Goal: Task Accomplishment & Management: Complete application form

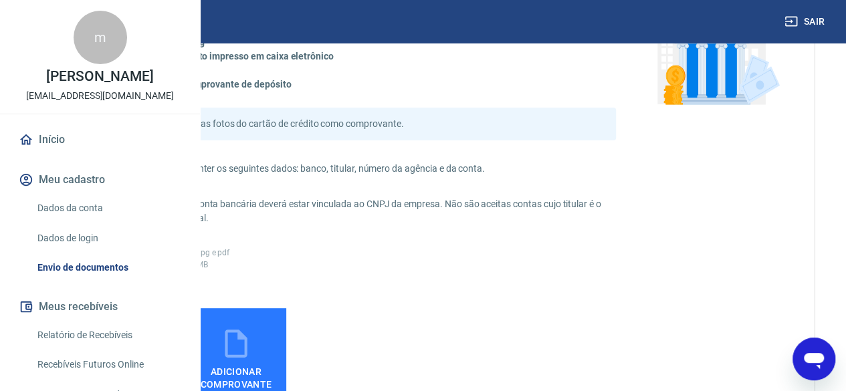
scroll to position [201, 0]
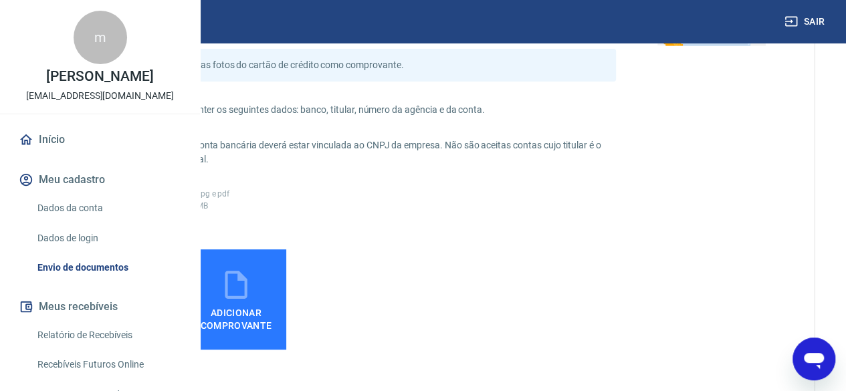
click at [159, 332] on span "Adicionar comprovante" at bounding box center [115, 317] width 90 height 30
click at [0, 0] on input "Adicionar comprovante" at bounding box center [0, 0] width 0 height 0
click at [165, 298] on img at bounding box center [114, 300] width 100 height 182
click at [0, 0] on input "file" at bounding box center [0, 0] width 0 height 0
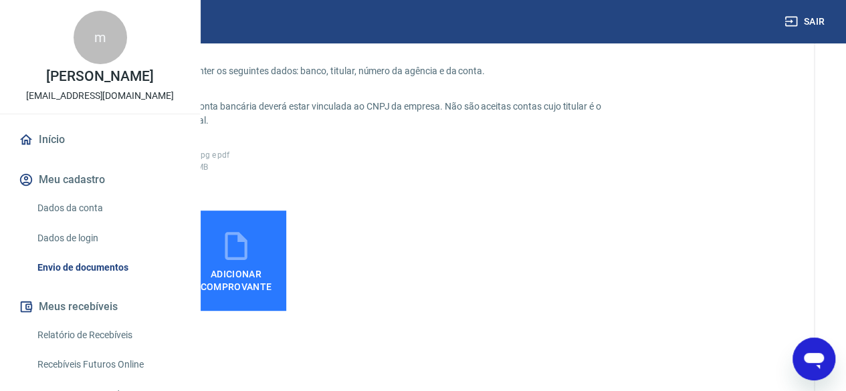
scroll to position [88, 0]
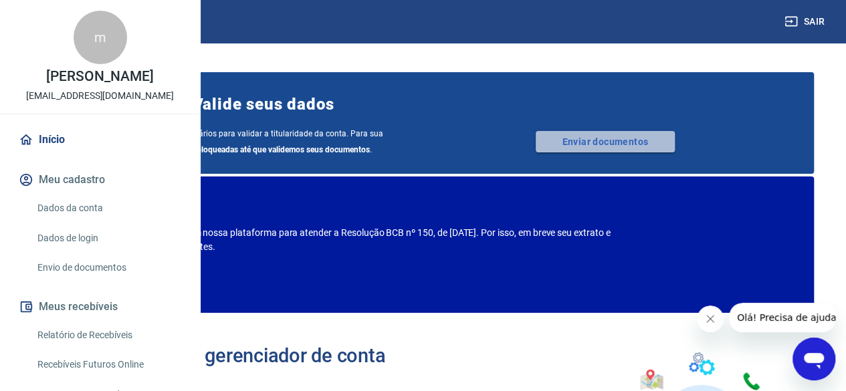
click at [609, 146] on link "Enviar documentos" at bounding box center [605, 141] width 139 height 21
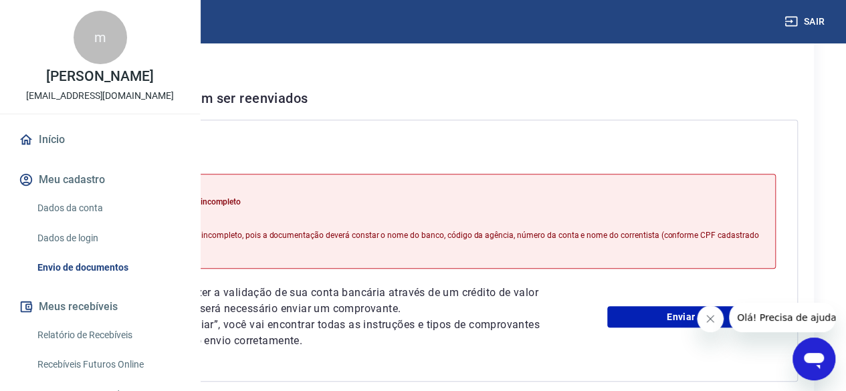
scroll to position [268, 0]
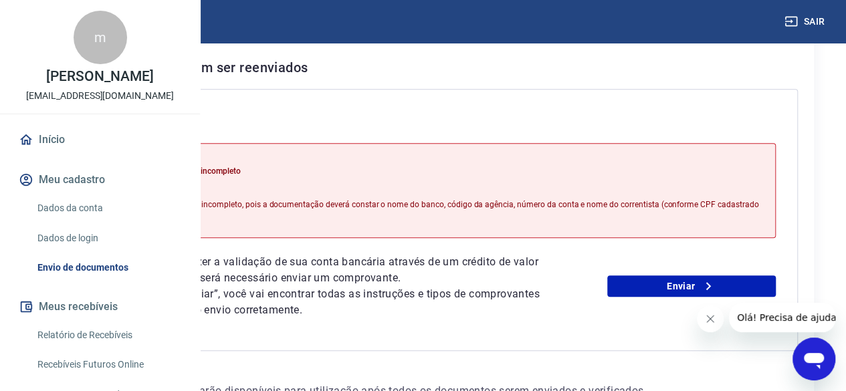
click at [711, 317] on icon "Close message from company" at bounding box center [710, 319] width 11 height 11
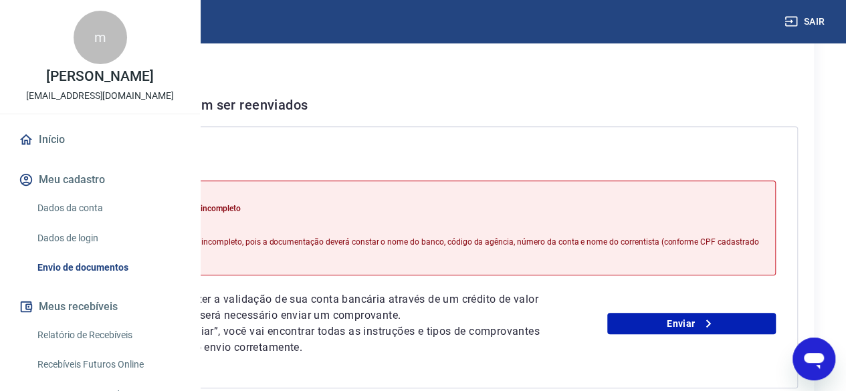
scroll to position [229, 0]
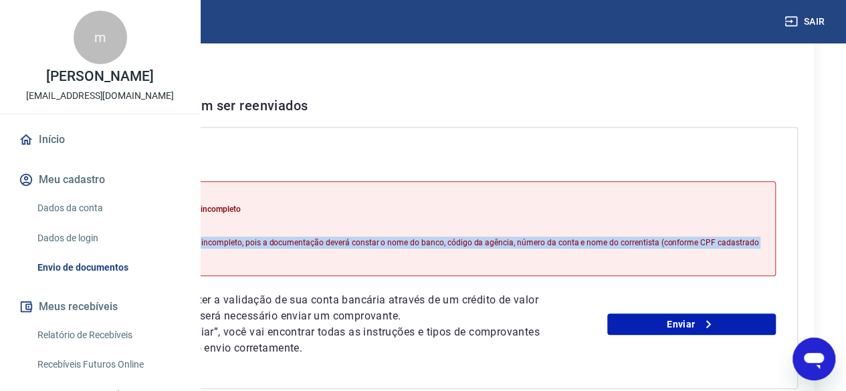
drag, startPoint x: 510, startPoint y: 272, endPoint x: 308, endPoint y: 256, distance: 201.9
click at [308, 256] on div "Motivo do reenvio: Comprovante bancário incompleto Comprovante bancário incompl…" at bounding box center [438, 228] width 673 height 95
copy p "Comprovante bancário incompleto, pois a documentação deverá constar o nome do b…"
click at [508, 242] on div "Motivo do reenvio: Comprovante bancário incompleto Comprovante bancário incompl…" at bounding box center [440, 229] width 648 height 86
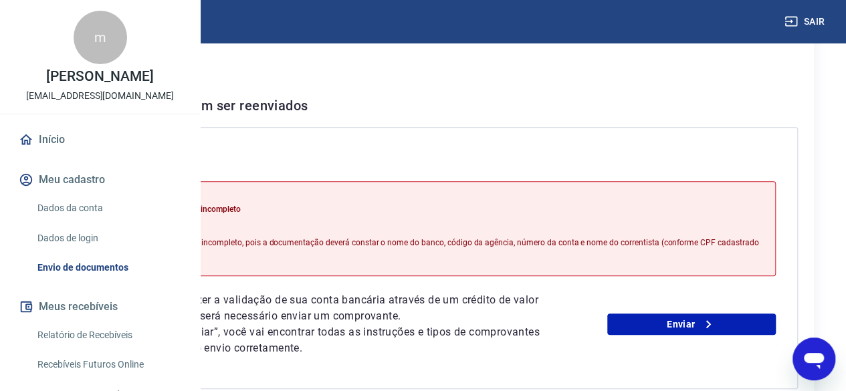
scroll to position [430, 0]
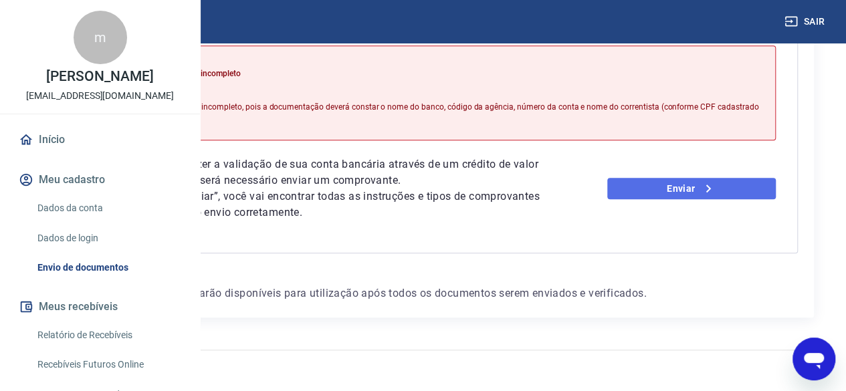
click at [686, 178] on link "Enviar" at bounding box center [691, 188] width 169 height 21
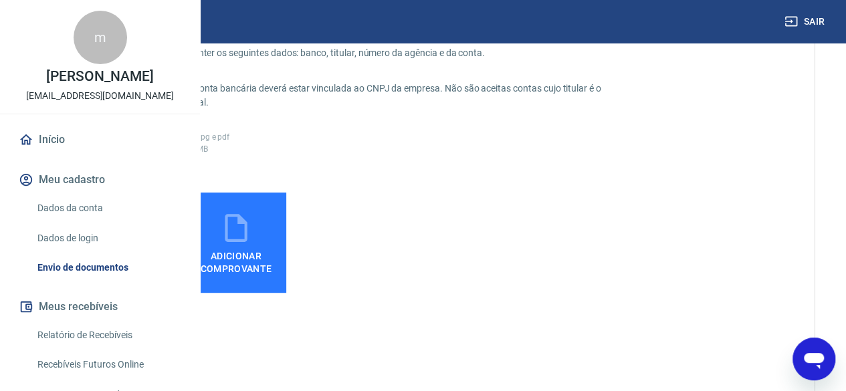
scroll to position [268, 0]
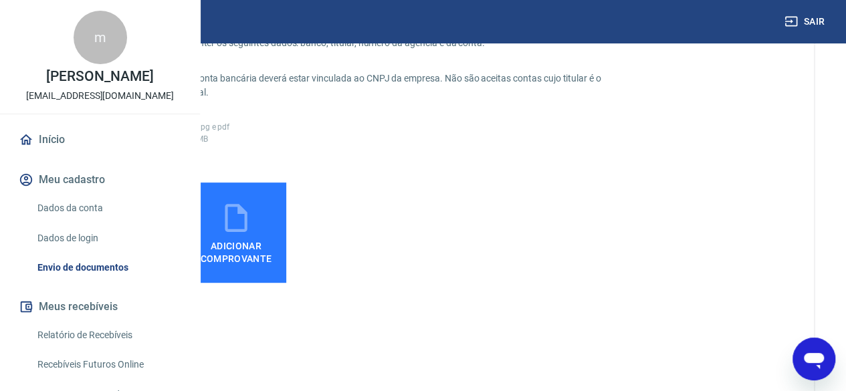
click at [159, 265] on span "Adicionar comprovante" at bounding box center [115, 250] width 90 height 30
click at [0, 0] on input "Adicionar comprovante" at bounding box center [0, 0] width 0 height 0
click at [131, 222] on icon at bounding box center [114, 217] width 33 height 33
click at [0, 0] on input "Adicionar comprovante" at bounding box center [0, 0] width 0 height 0
click at [159, 251] on span "Adicionar comprovante" at bounding box center [115, 250] width 90 height 30
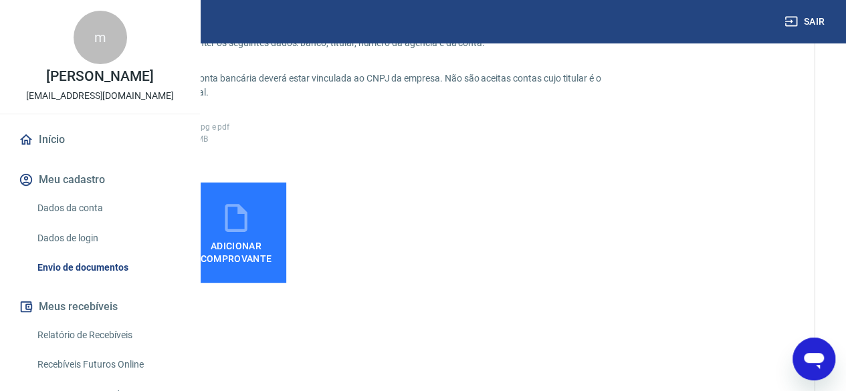
click at [0, 0] on input "Adicionar comprovante" at bounding box center [0, 0] width 0 height 0
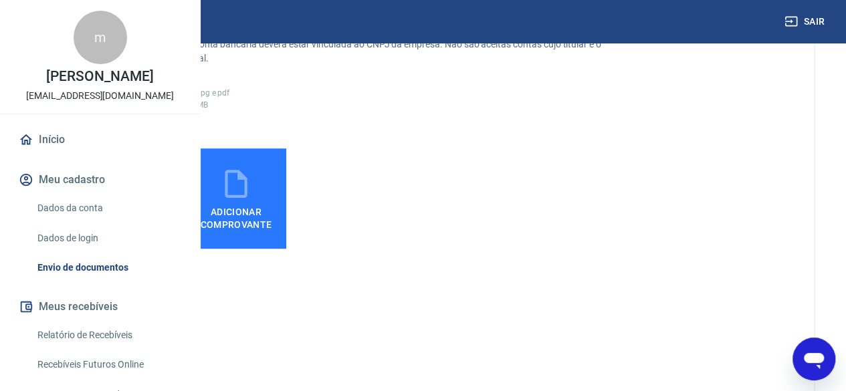
scroll to position [401, 0]
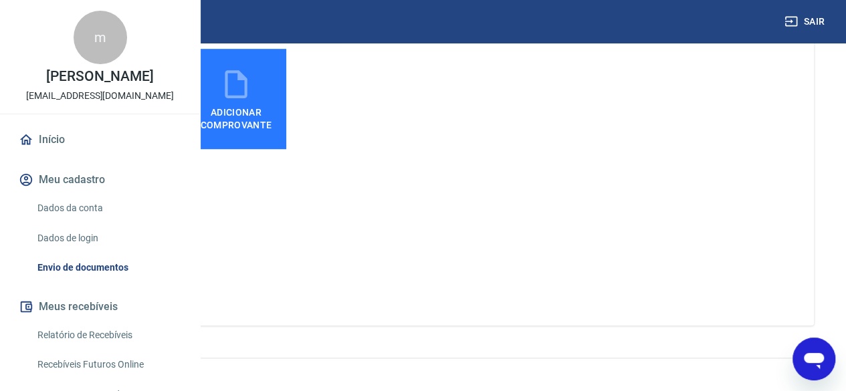
click at [165, 294] on button "ENVIAR" at bounding box center [114, 281] width 100 height 25
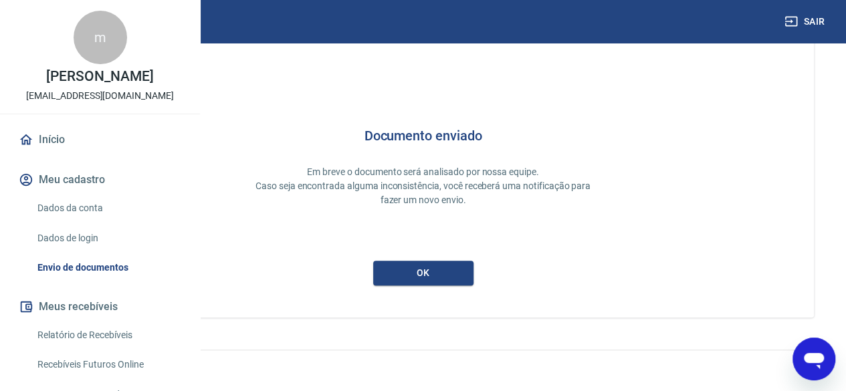
scroll to position [51, 0]
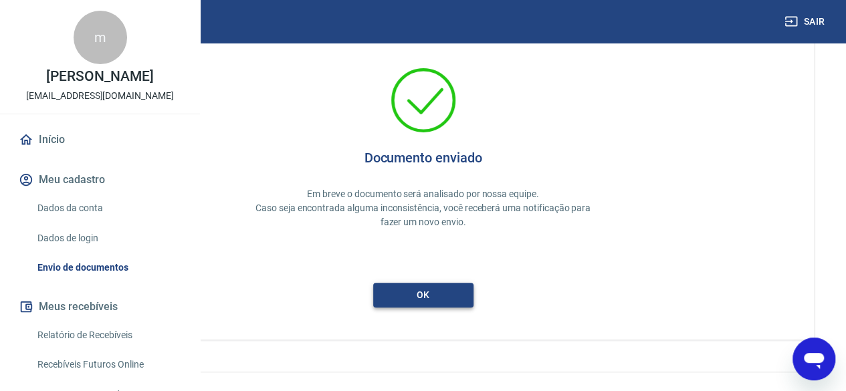
click at [473, 296] on button "ok" at bounding box center [423, 295] width 100 height 25
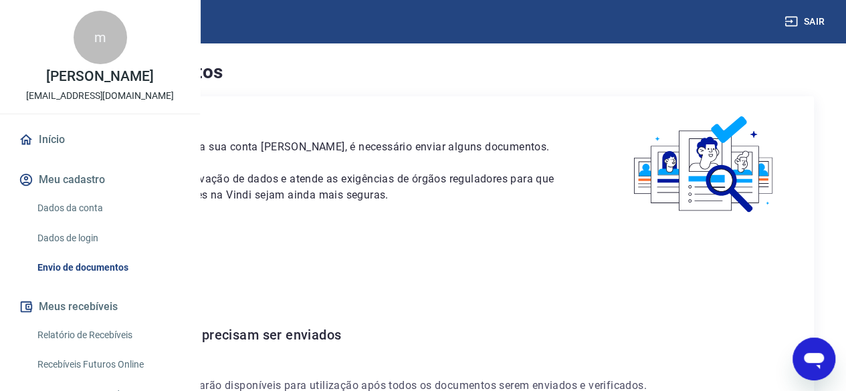
scroll to position [126, 0]
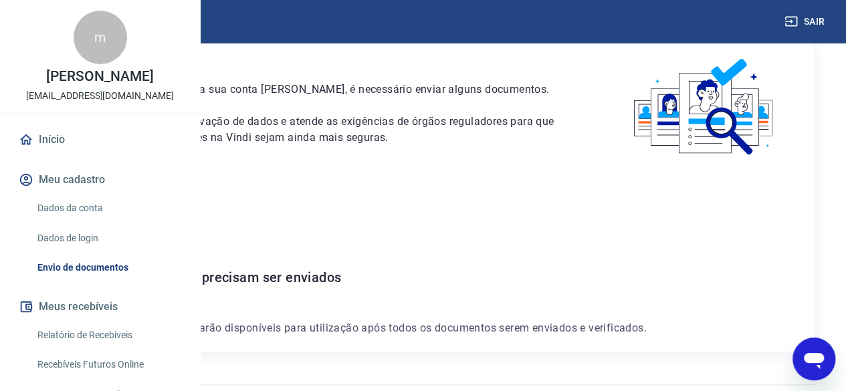
scroll to position [126, 0]
